Goal: Task Accomplishment & Management: Manage account settings

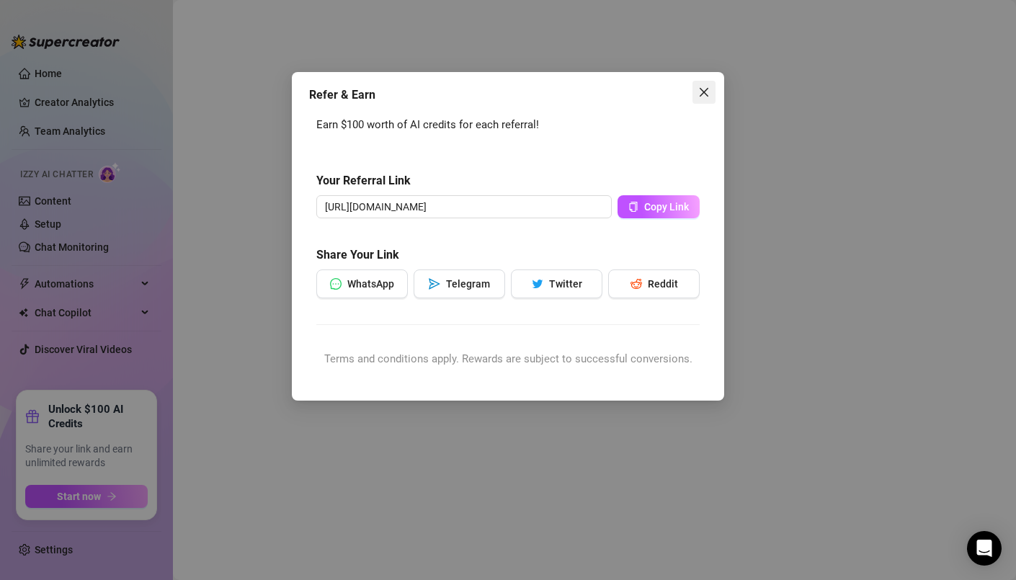
click at [706, 92] on icon "close" at bounding box center [704, 92] width 12 height 12
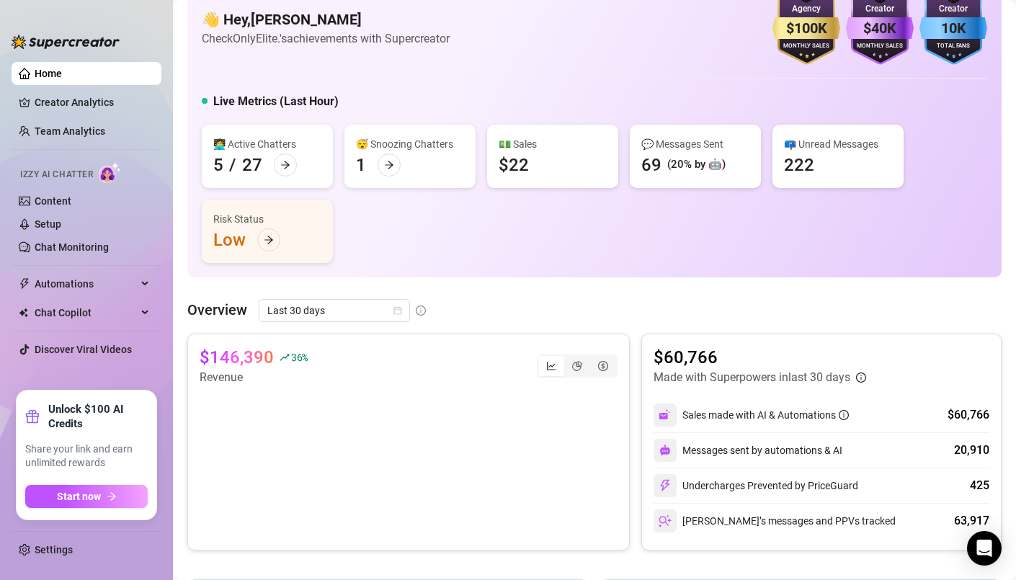
scroll to position [35, 0]
click at [43, 548] on link "Settings" at bounding box center [54, 550] width 38 height 12
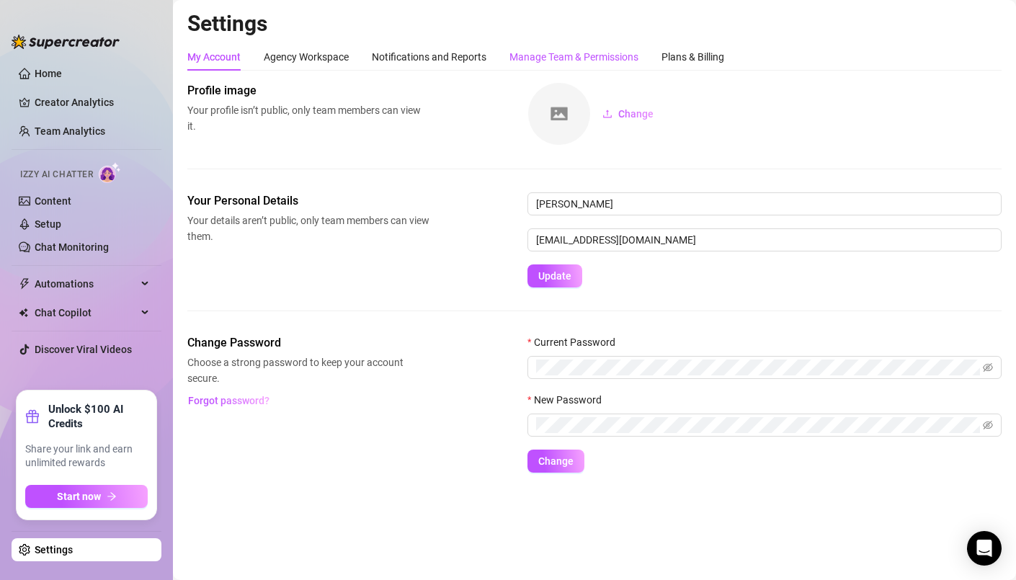
click at [580, 50] on div "Manage Team & Permissions" at bounding box center [574, 57] width 129 height 16
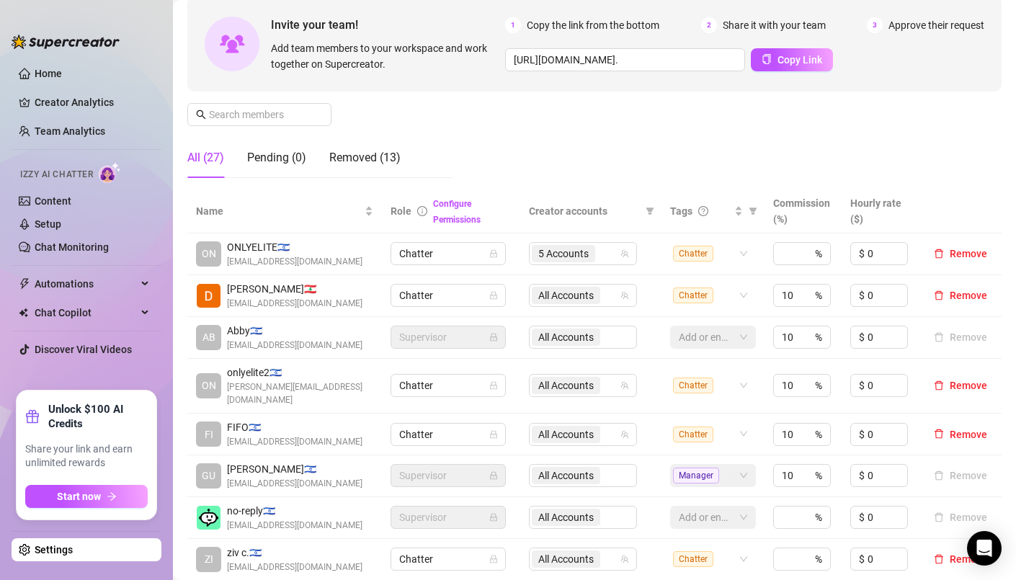
scroll to position [293, 0]
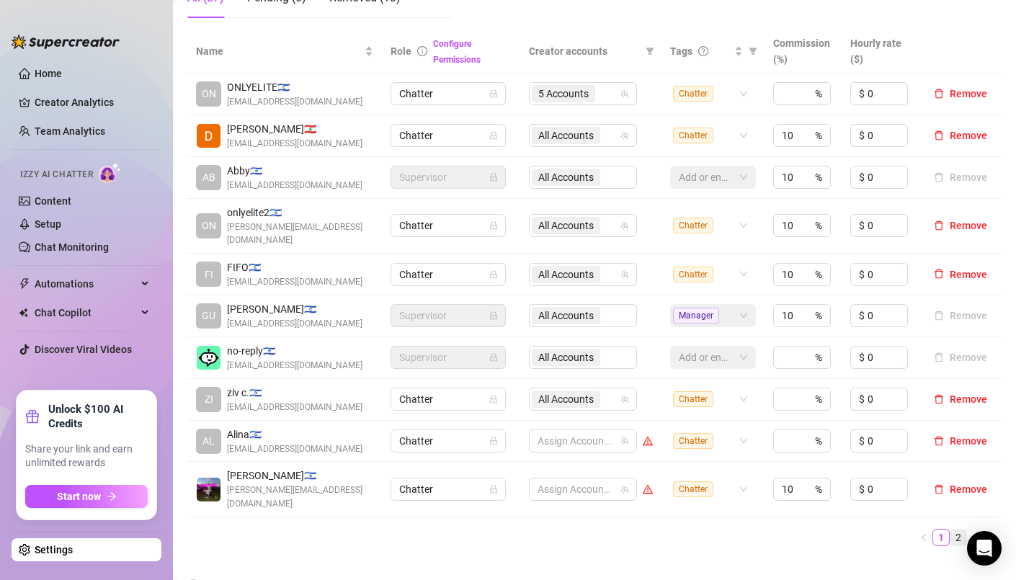
click at [951, 530] on link "2" at bounding box center [959, 538] width 16 height 16
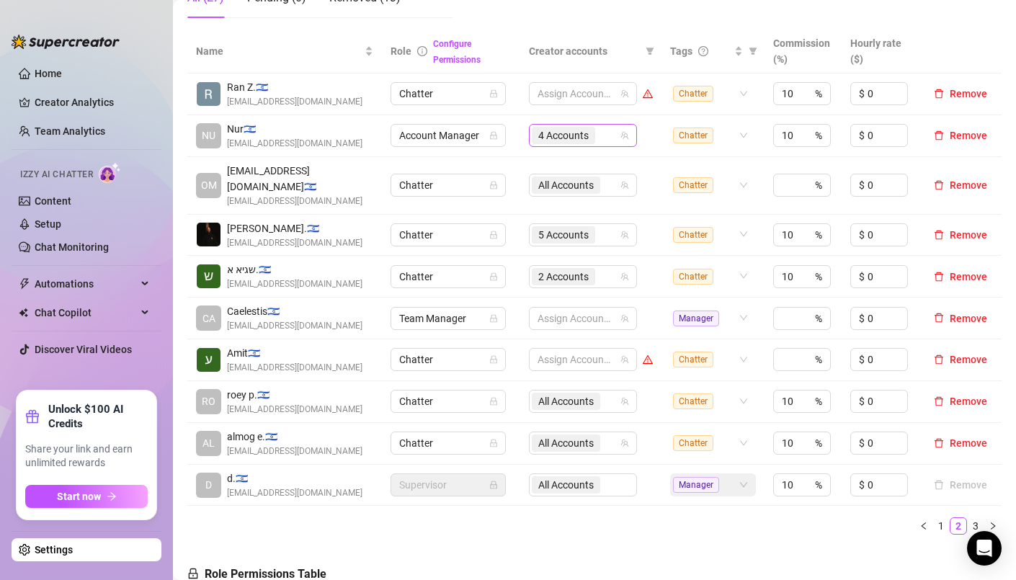
click at [542, 135] on span "4 Accounts" at bounding box center [563, 136] width 50 height 16
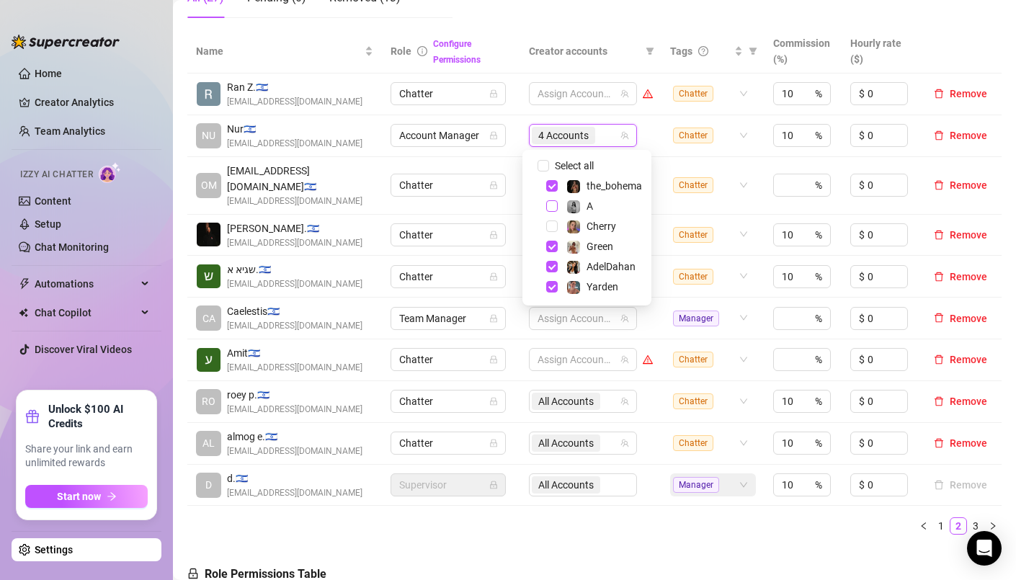
click at [554, 208] on span "Select tree node" at bounding box center [552, 206] width 12 height 12
click at [556, 223] on span "Select tree node" at bounding box center [552, 227] width 12 height 12
checkbox input "true"
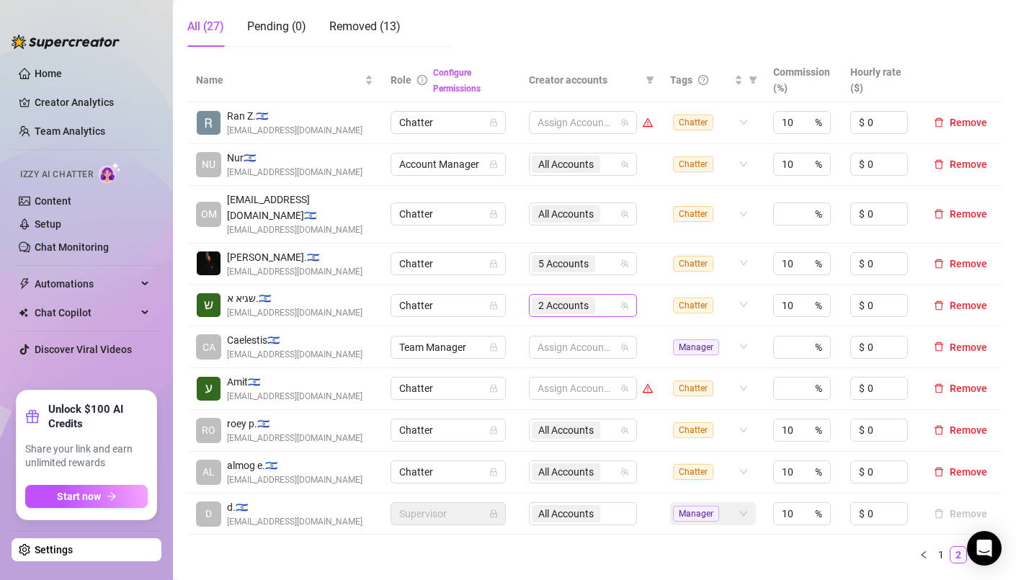
scroll to position [249, 0]
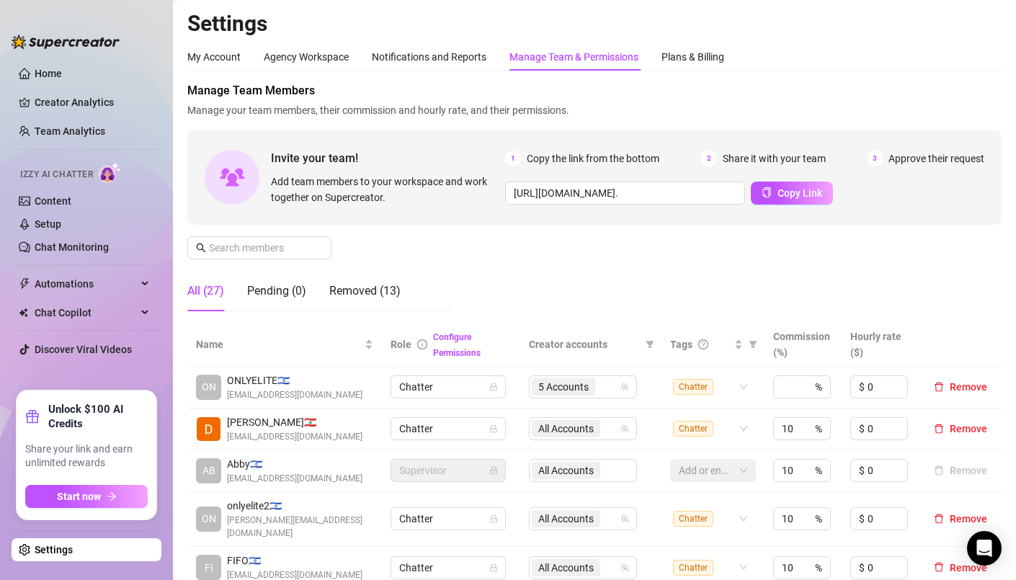
click at [61, 551] on link "Settings" at bounding box center [54, 550] width 38 height 12
click at [234, 50] on div "My Account" at bounding box center [213, 57] width 53 height 16
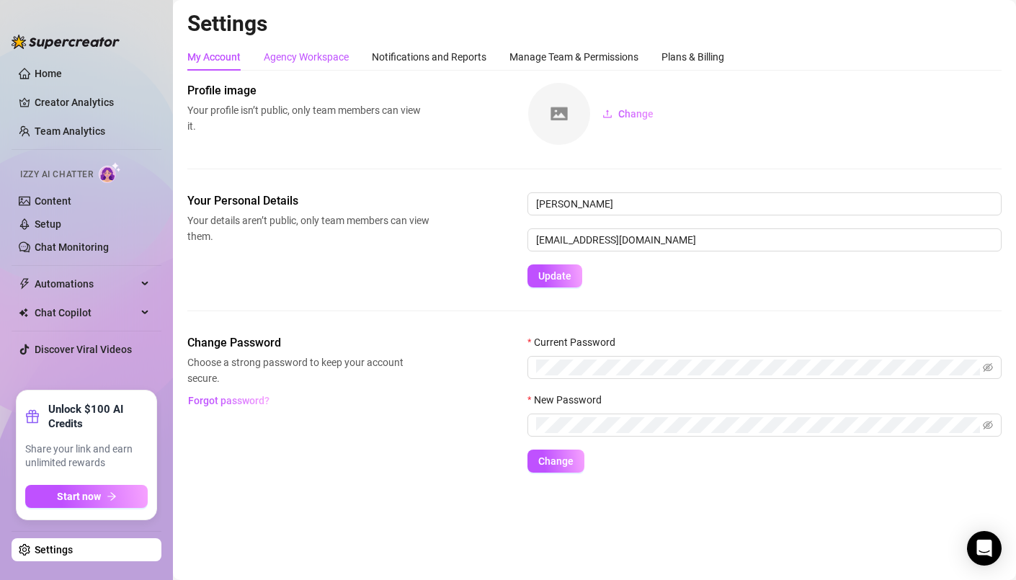
click at [337, 54] on div "Agency Workspace" at bounding box center [306, 57] width 85 height 16
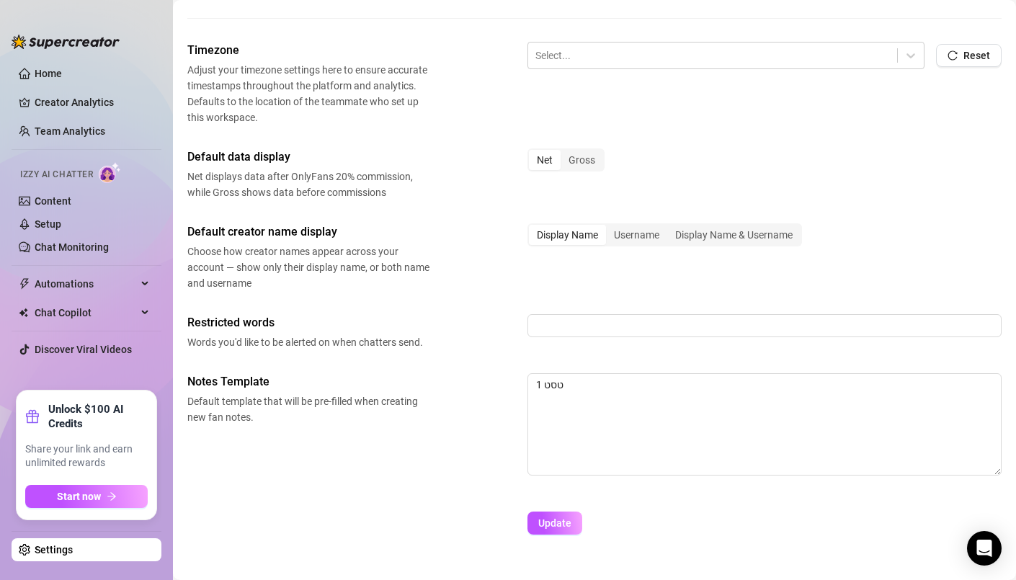
scroll to position [551, 0]
click at [637, 99] on div "Timezone Adjust your timezone settings here to ensure accurate timestamps throu…" at bounding box center [594, 85] width 814 height 84
